Goal: Information Seeking & Learning: Find specific page/section

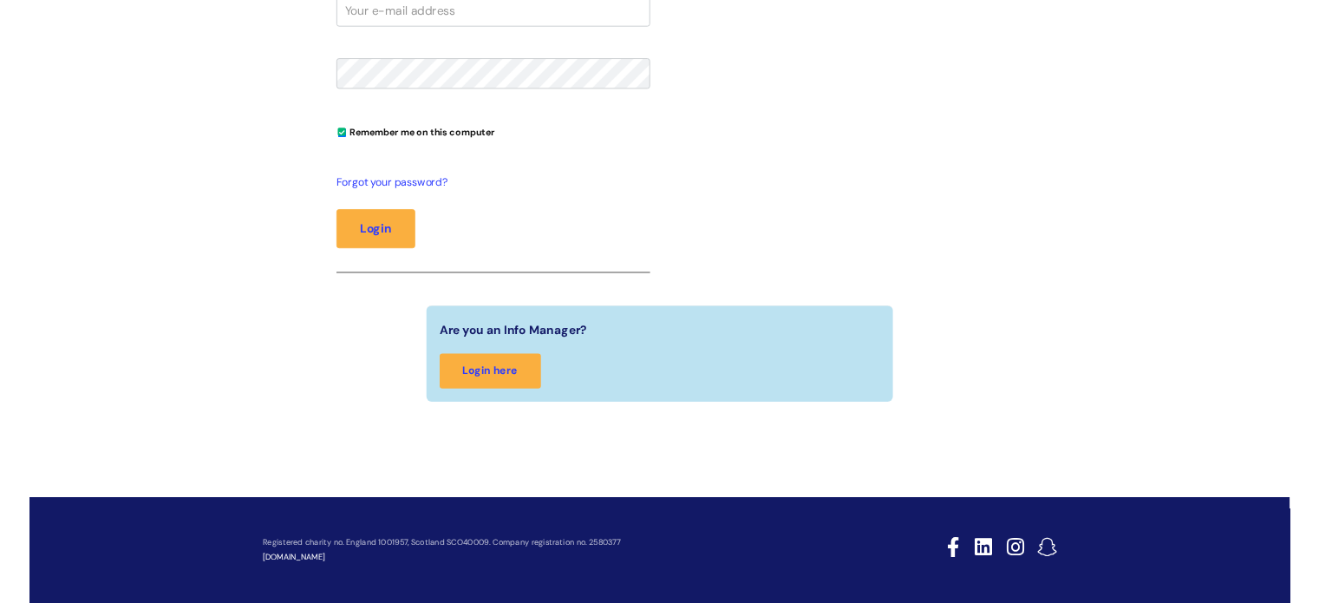
scroll to position [488, 0]
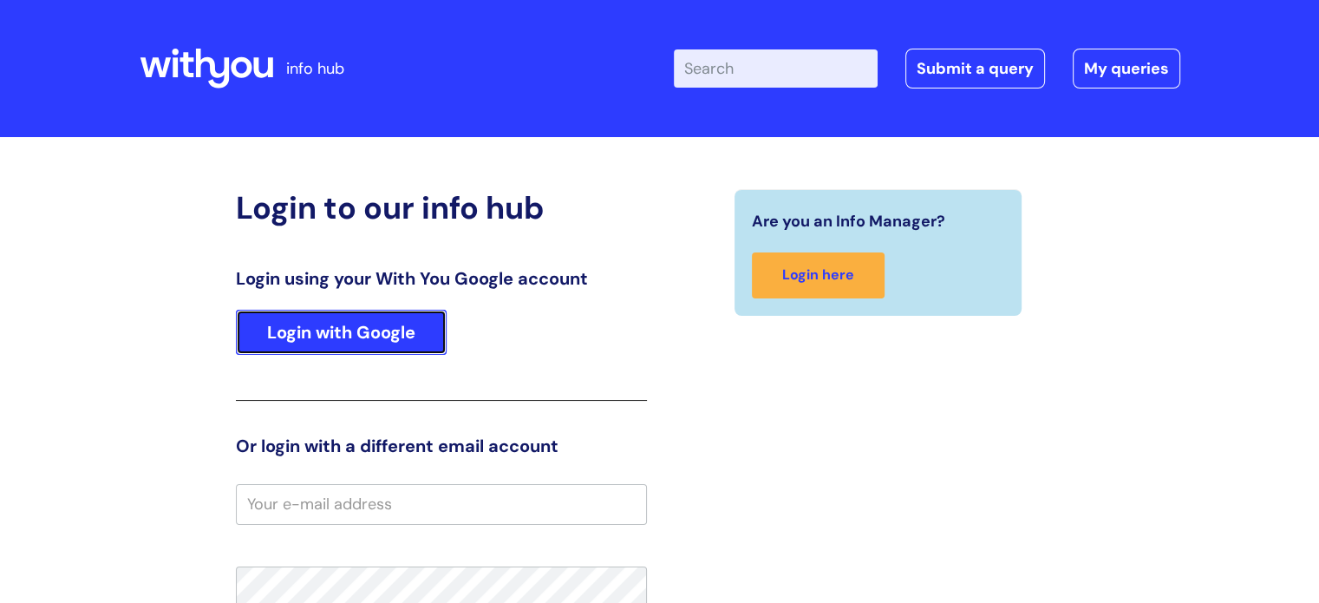
click at [320, 328] on link "Login with Google" at bounding box center [341, 332] width 211 height 45
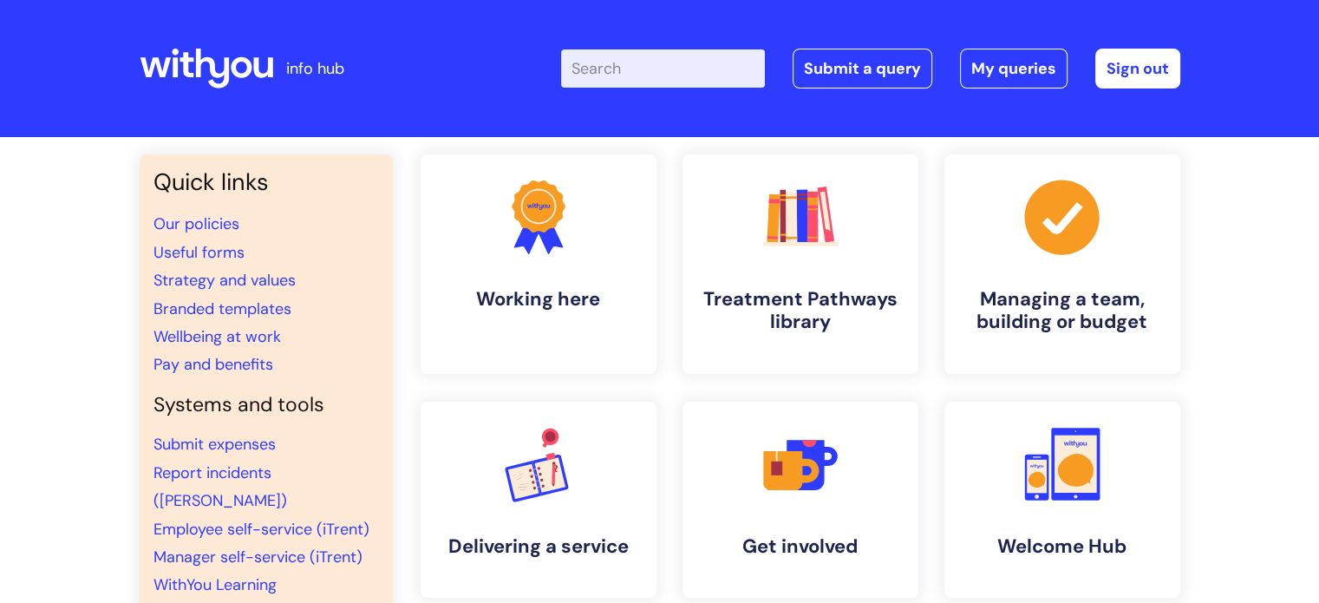
click at [668, 65] on input "Enter your search term here..." at bounding box center [663, 68] width 204 height 38
type input "vacancies"
click button "Search" at bounding box center [0, 0] width 0 height 0
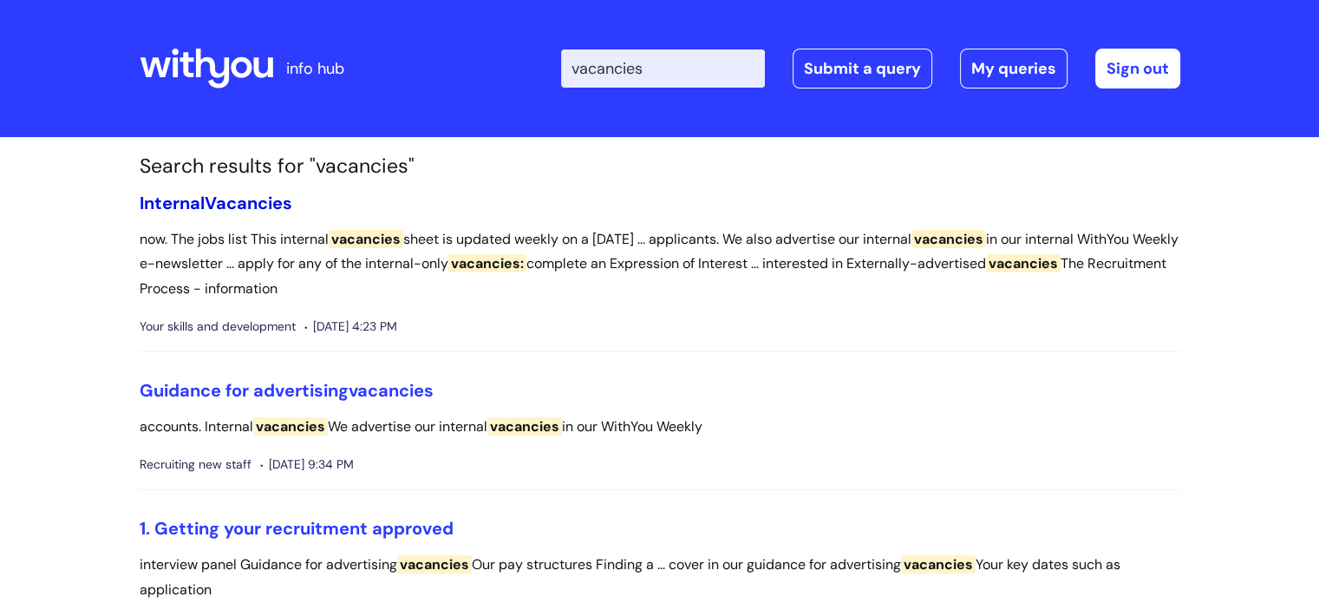
click at [212, 202] on span "Vacancies" at bounding box center [249, 203] width 88 height 23
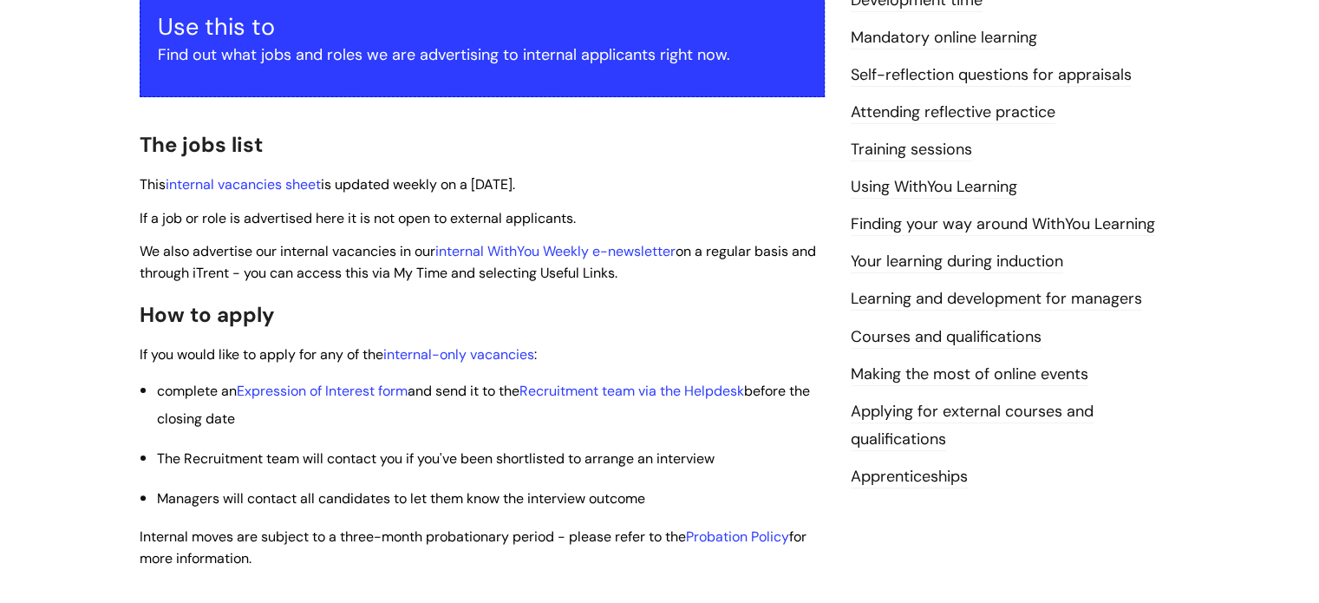
scroll to position [347, 0]
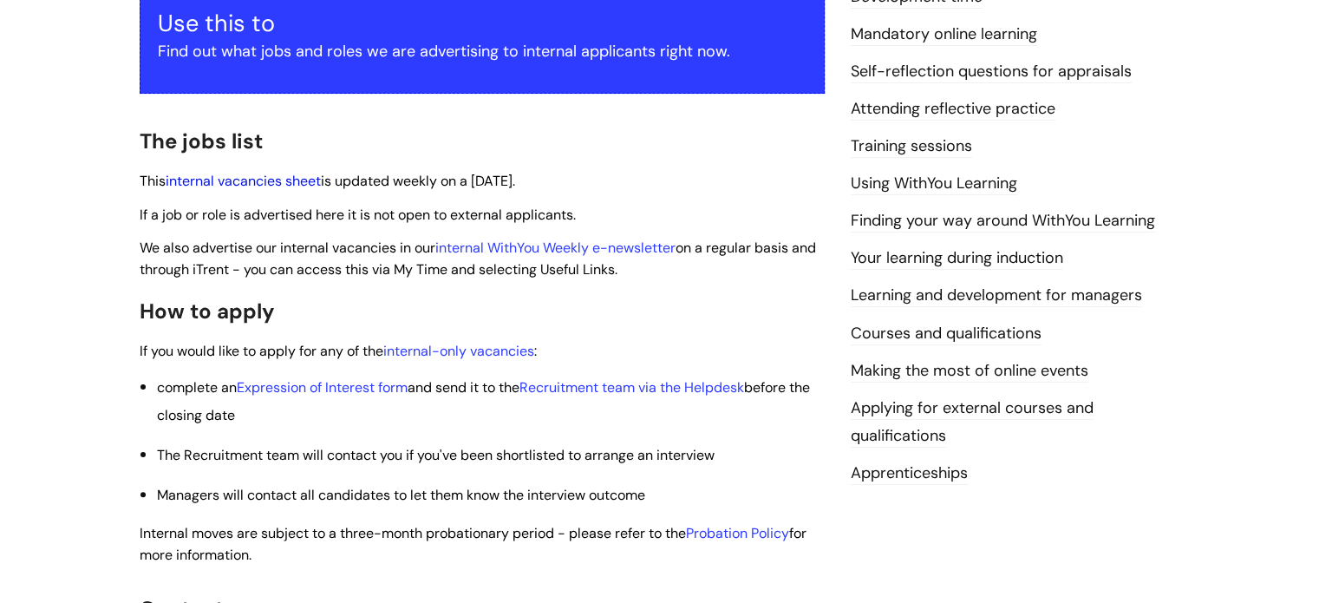
click at [271, 186] on link "internal vacancies sheet" at bounding box center [243, 181] width 155 height 18
